Goal: Transaction & Acquisition: Book appointment/travel/reservation

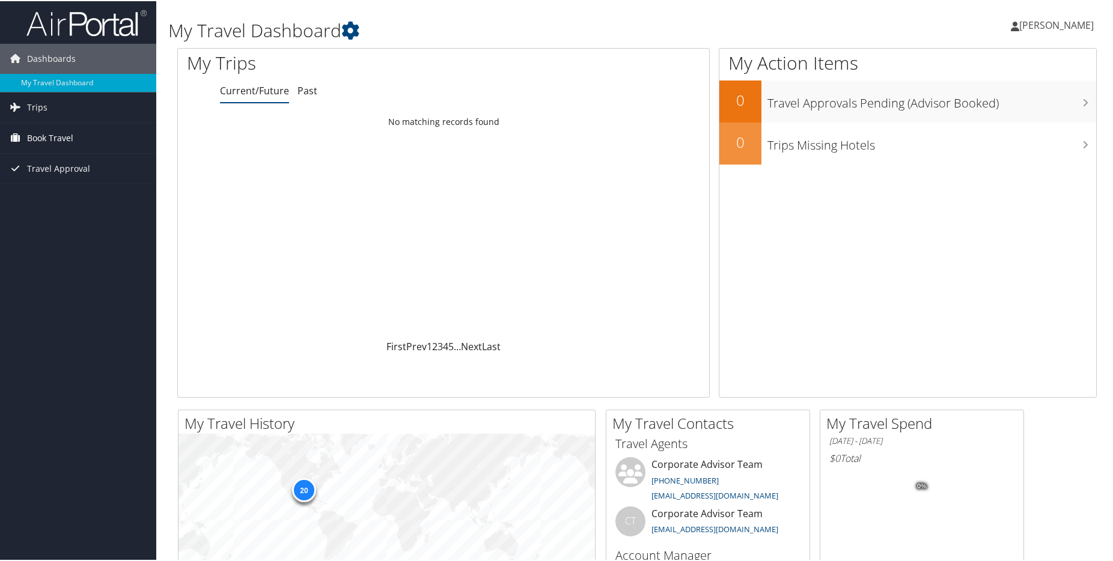
click at [66, 147] on span "Book Travel" at bounding box center [50, 137] width 46 height 30
click at [76, 225] on span "Travel Approval" at bounding box center [58, 222] width 63 height 30
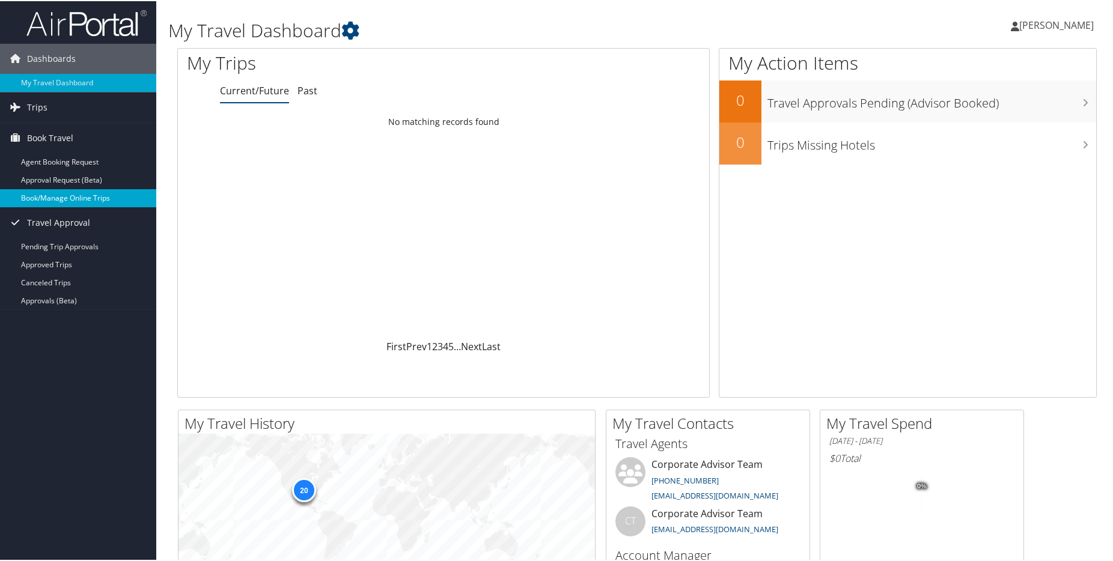
click at [87, 203] on link "Book/Manage Online Trips" at bounding box center [78, 197] width 156 height 18
click at [89, 197] on link "Book/Manage Online Trips" at bounding box center [78, 197] width 156 height 18
click at [73, 197] on link "Book/Manage Online Trips" at bounding box center [78, 197] width 156 height 18
click at [75, 174] on link "Approval Request (Beta)" at bounding box center [78, 179] width 156 height 18
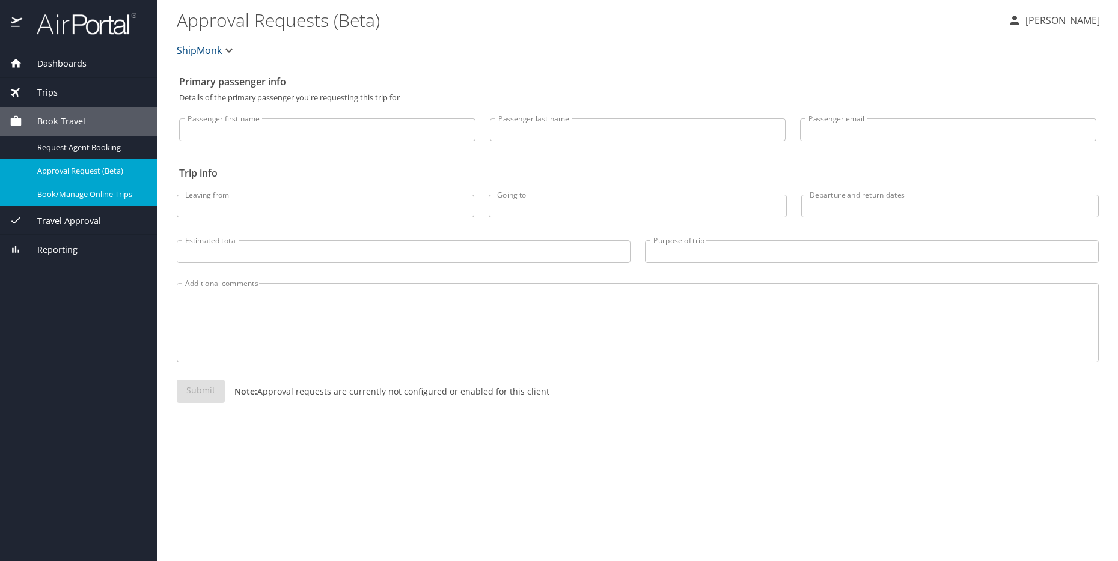
click at [78, 193] on span "Book/Manage Online Trips" at bounding box center [90, 194] width 106 height 11
